Goal: Task Accomplishment & Management: Use online tool/utility

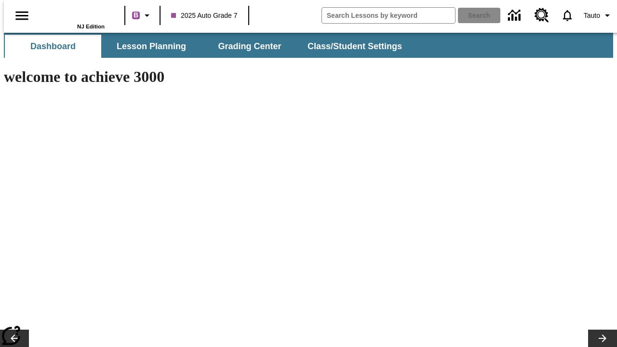
type input "-1"
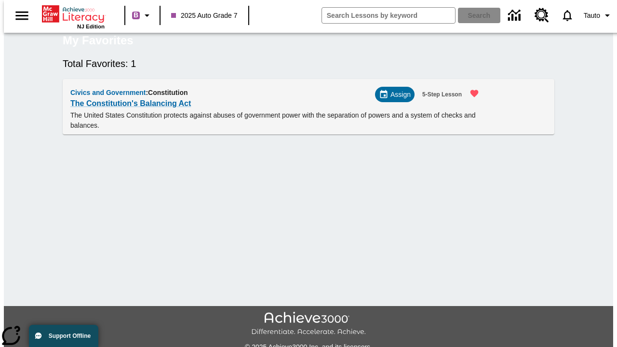
click at [398, 100] on span "Assign" at bounding box center [400, 95] width 20 height 10
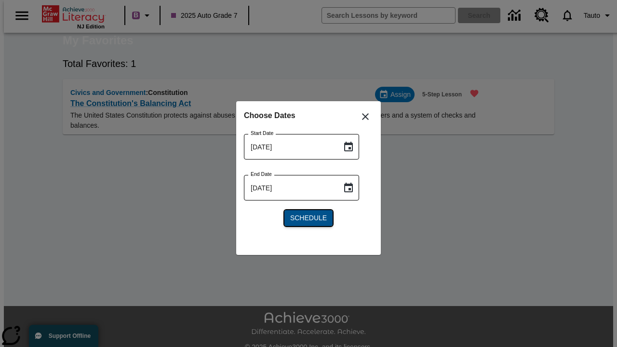
click at [308, 218] on span "Schedule" at bounding box center [308, 218] width 37 height 10
